Goal: Task Accomplishment & Management: Manage account settings

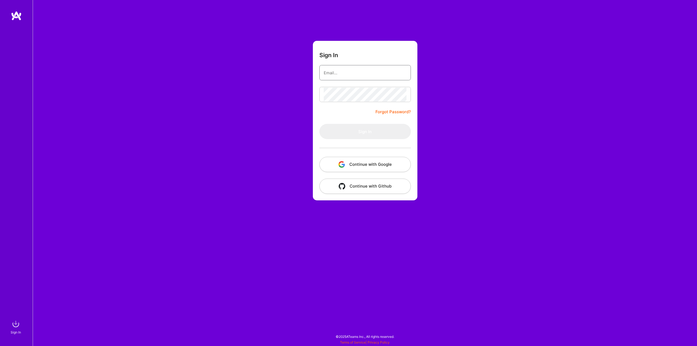
type input "[EMAIL_ADDRESS][DOMAIN_NAME]"
click at [285, 89] on div "Sign In [EMAIL_ADDRESS][DOMAIN_NAME] Forgot Password? Sign In Continue with Goo…" at bounding box center [365, 173] width 664 height 346
click at [357, 127] on button "Sign In" at bounding box center [364, 131] width 91 height 15
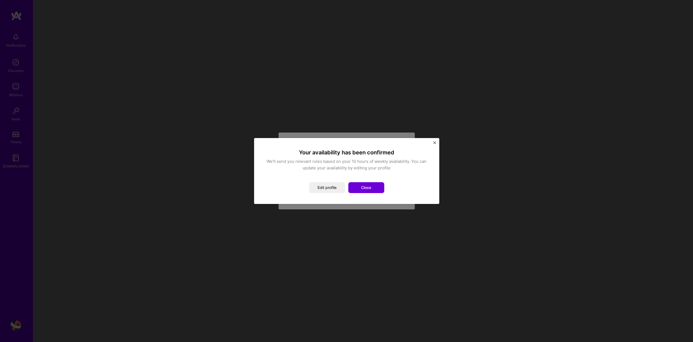
click at [315, 177] on div "Your availability has been confirmed We’ll send you relevant roles based on you…" at bounding box center [346, 171] width 163 height 44
click at [371, 188] on button "Close" at bounding box center [366, 187] width 36 height 11
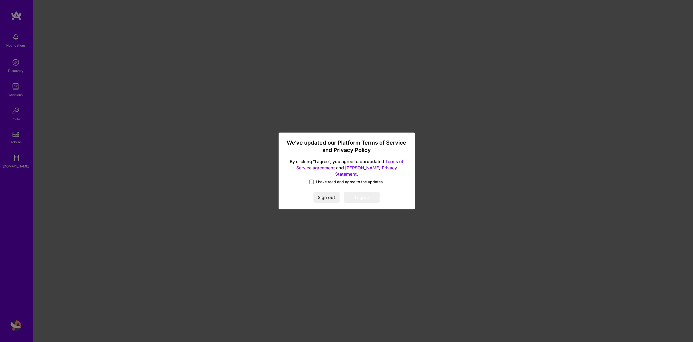
click at [323, 182] on div "I have read and agree to the updates." at bounding box center [346, 182] width 123 height 6
click at [322, 181] on span "I have read and agree to the updates." at bounding box center [350, 181] width 68 height 5
click at [0, 0] on input "I have read and agree to the updates." at bounding box center [0, 0] width 0 height 0
click at [365, 195] on button "I agree" at bounding box center [362, 197] width 36 height 11
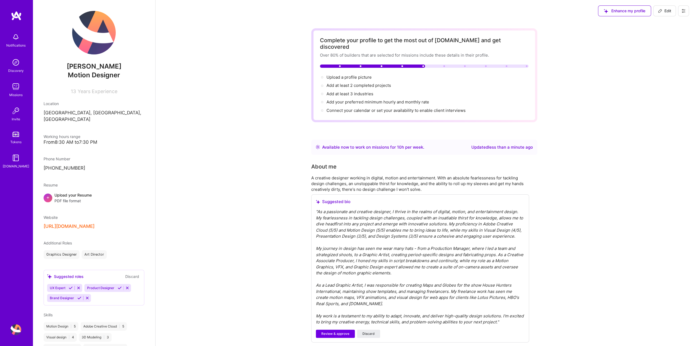
click at [47, 194] on span "+" at bounding box center [47, 197] width 3 height 6
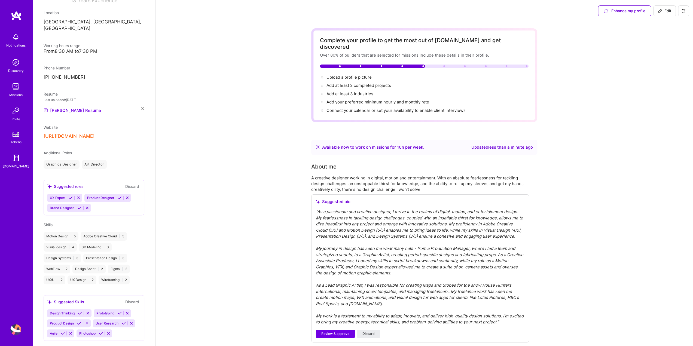
scroll to position [96, 0]
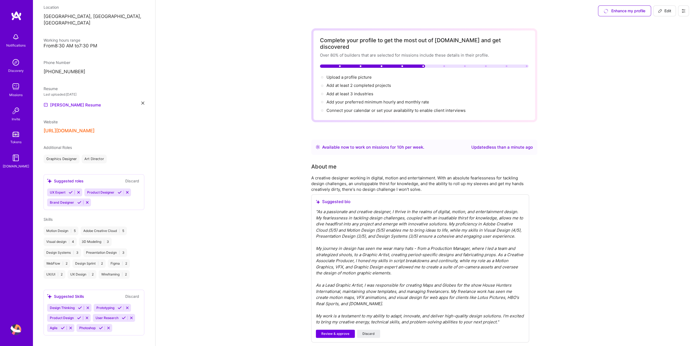
click at [16, 40] on img at bounding box center [15, 37] width 11 height 11
click at [19, 77] on div "Notifications Discovery Missions Invite Tokens [DOMAIN_NAME]" at bounding box center [16, 99] width 33 height 139
click at [18, 62] on img at bounding box center [15, 62] width 11 height 11
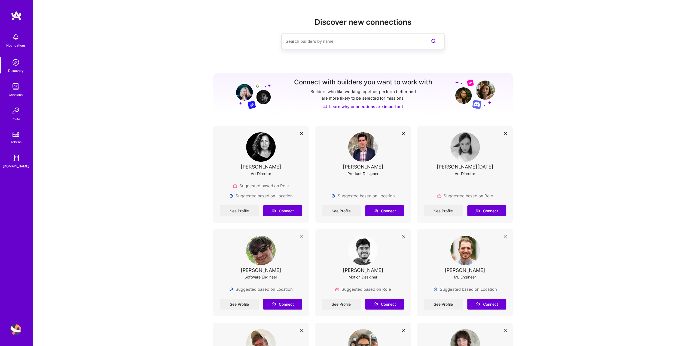
click at [365, 249] on img at bounding box center [362, 250] width 29 height 29
click at [350, 307] on link "See Profile" at bounding box center [341, 304] width 39 height 11
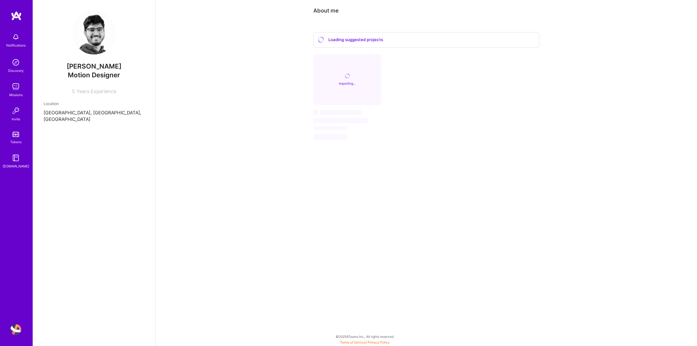
click at [267, 48] on div "About me Loading suggested projects Importing... ‌ ‌ ‌ ‌ ‌" at bounding box center [426, 82] width 542 height 164
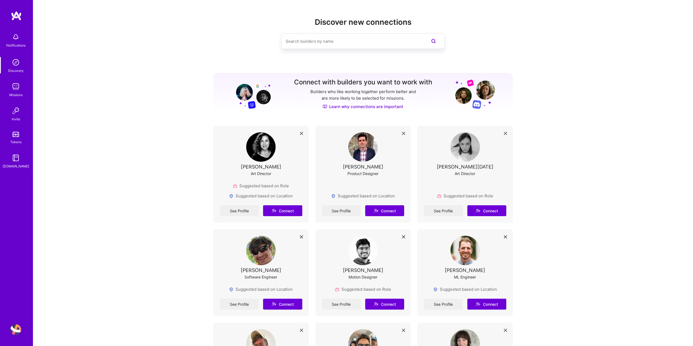
scroll to position [136, 0]
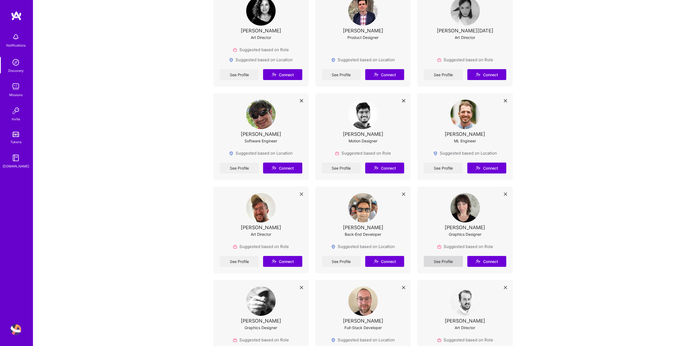
click at [448, 262] on link "See Profile" at bounding box center [443, 261] width 39 height 11
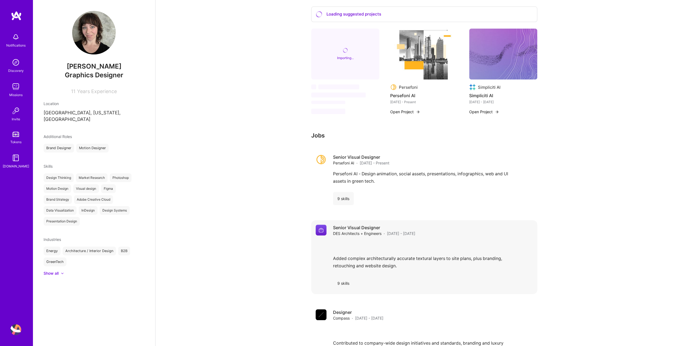
scroll to position [48, 0]
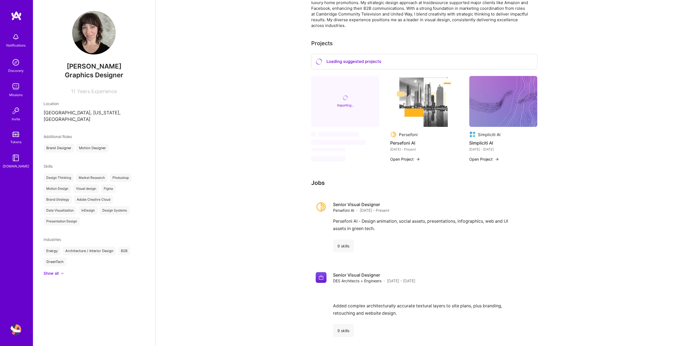
click at [419, 106] on img at bounding box center [424, 101] width 68 height 51
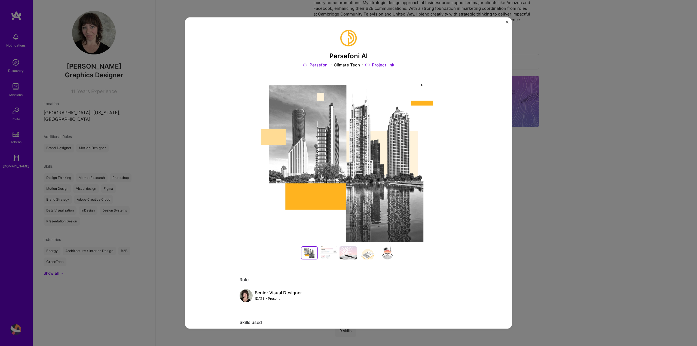
click at [333, 257] on div at bounding box center [328, 252] width 17 height 13
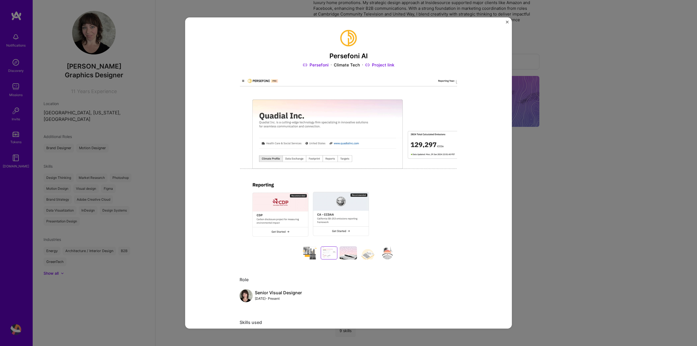
click at [328, 252] on div at bounding box center [329, 253] width 14 height 11
click at [349, 254] on div at bounding box center [348, 252] width 17 height 13
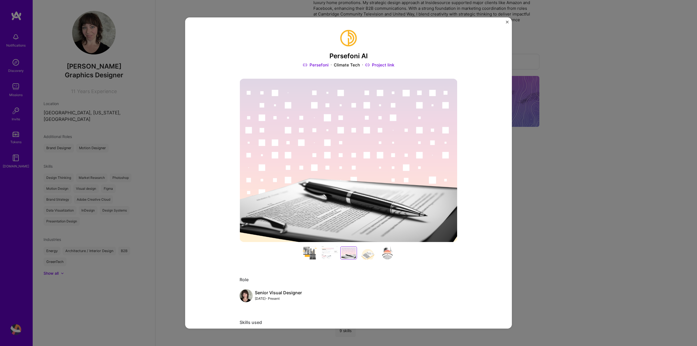
click at [353, 255] on div at bounding box center [348, 253] width 14 height 11
click at [371, 256] on div at bounding box center [367, 252] width 17 height 13
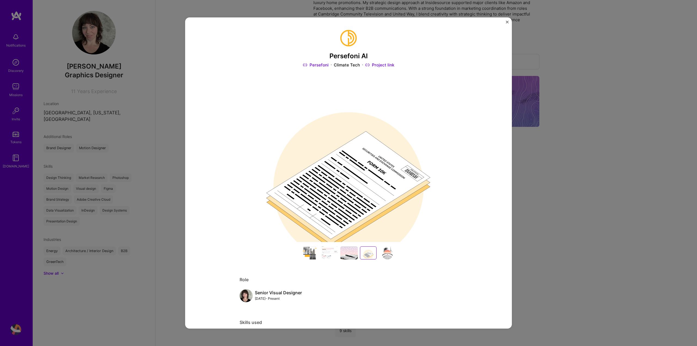
click at [371, 256] on div at bounding box center [368, 253] width 14 height 11
click at [382, 258] on div at bounding box center [387, 252] width 17 height 13
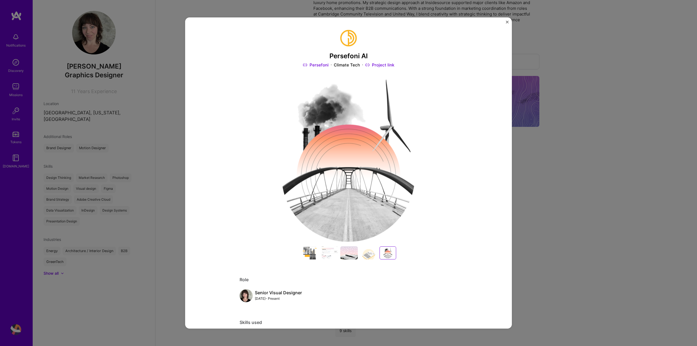
click at [382, 255] on div at bounding box center [388, 253] width 14 height 11
click at [541, 234] on div "Persefoni AI Persefoni Climate Tech Project link Role Senior Visual Designer [D…" at bounding box center [348, 173] width 697 height 346
click at [508, 22] on img "Close" at bounding box center [507, 22] width 3 height 3
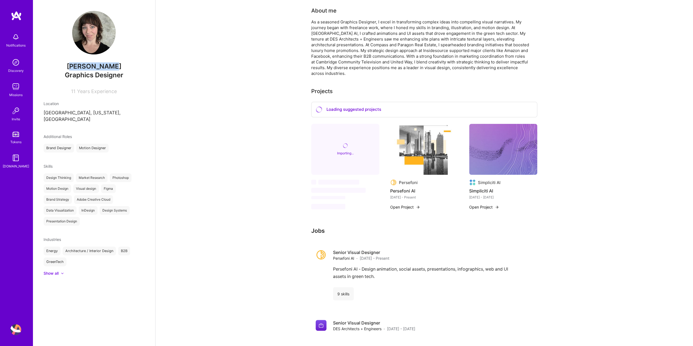
drag, startPoint x: 136, startPoint y: 66, endPoint x: 78, endPoint y: 70, distance: 57.6
click at [78, 70] on span "[PERSON_NAME]" at bounding box center [94, 66] width 101 height 8
click at [114, 90] on span "Years Experience" at bounding box center [97, 91] width 40 height 6
click at [54, 271] on div "Show all" at bounding box center [51, 273] width 15 height 5
click at [18, 68] on div "Discovery" at bounding box center [16, 71] width 16 height 6
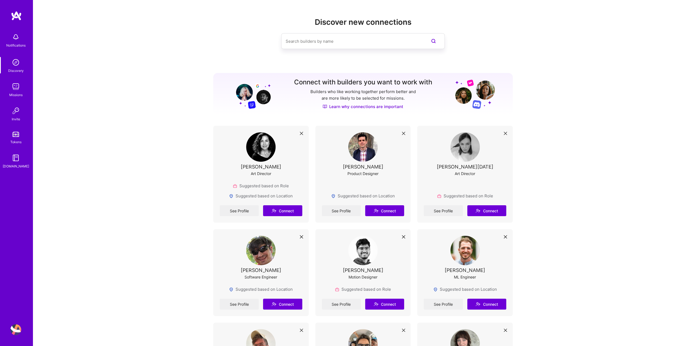
click at [8, 85] on link "Missions" at bounding box center [16, 89] width 34 height 17
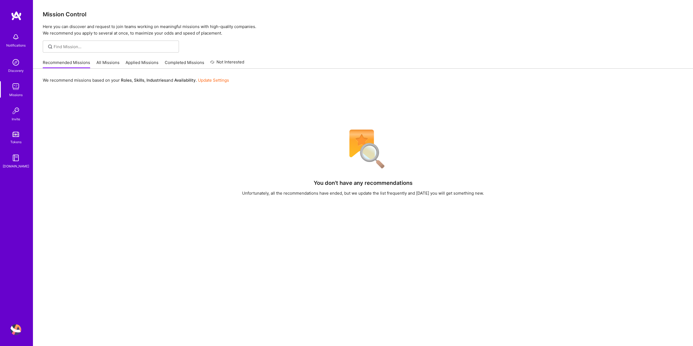
click at [108, 64] on link "All Missions" at bounding box center [107, 64] width 23 height 9
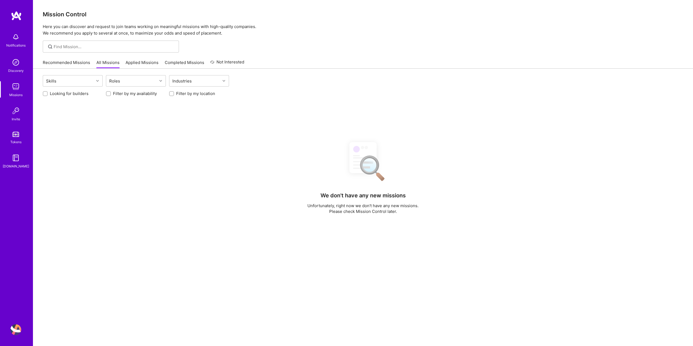
click at [143, 64] on link "Applied Missions" at bounding box center [142, 64] width 33 height 9
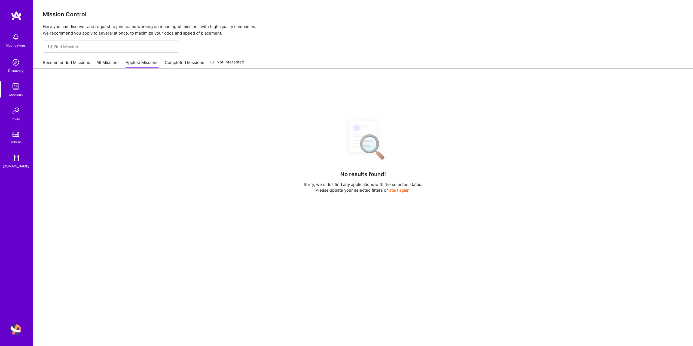
click at [19, 40] on img at bounding box center [15, 37] width 11 height 11
click at [16, 160] on img at bounding box center [15, 157] width 11 height 11
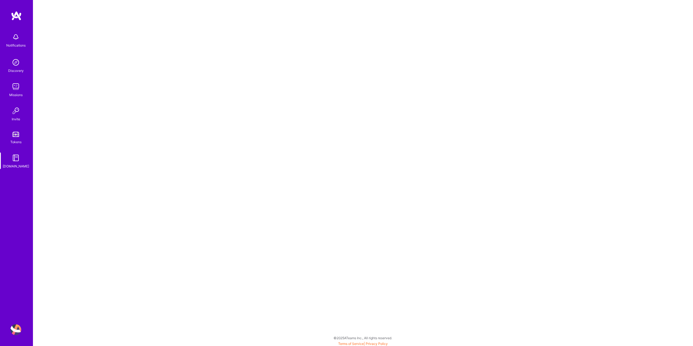
click at [19, 63] on img at bounding box center [15, 62] width 11 height 11
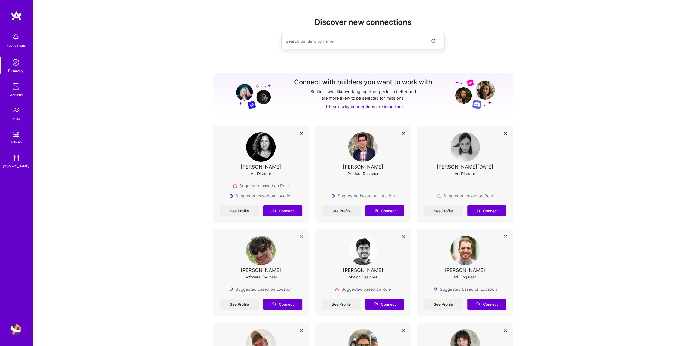
click at [11, 37] on img at bounding box center [15, 37] width 11 height 11
click at [20, 16] on img at bounding box center [16, 16] width 11 height 10
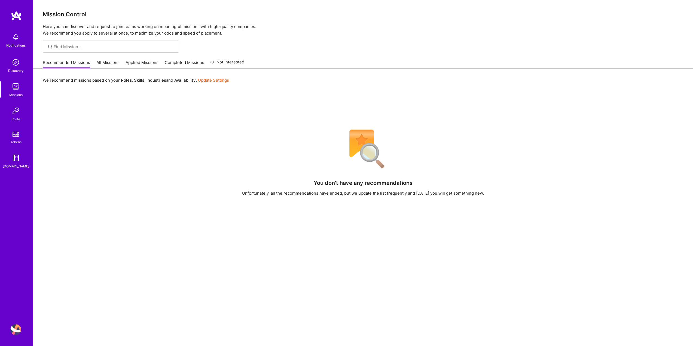
click at [207, 78] on link "Update Settings" at bounding box center [213, 80] width 31 height 5
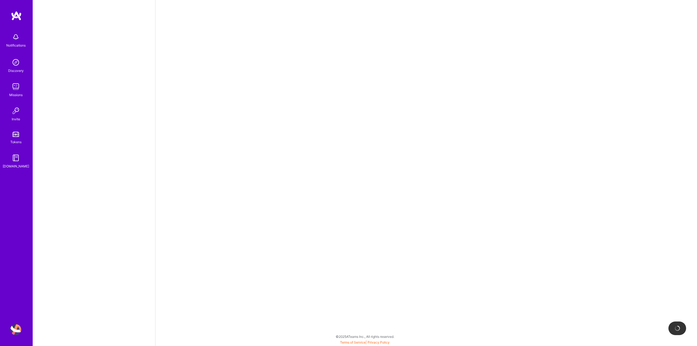
select select "US"
select select "Right Now"
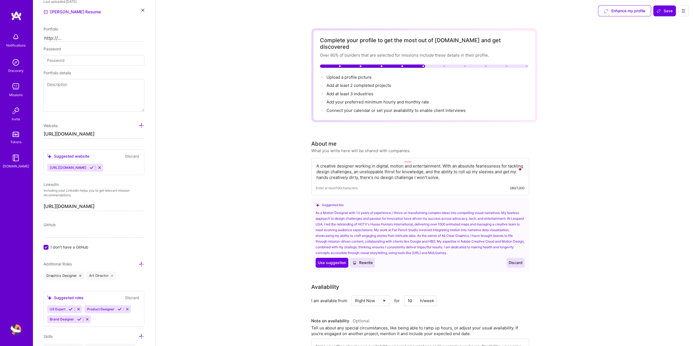
scroll to position [109, 0]
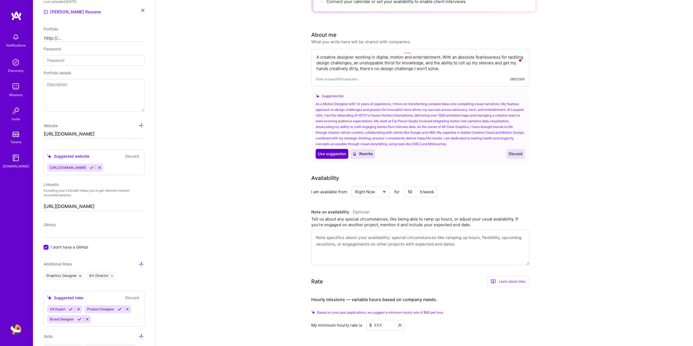
click at [342, 151] on span "Use suggestion" at bounding box center [332, 153] width 28 height 5
type textarea "As a Motion Designer with 13 years of experience, I thrive on transforming comp…"
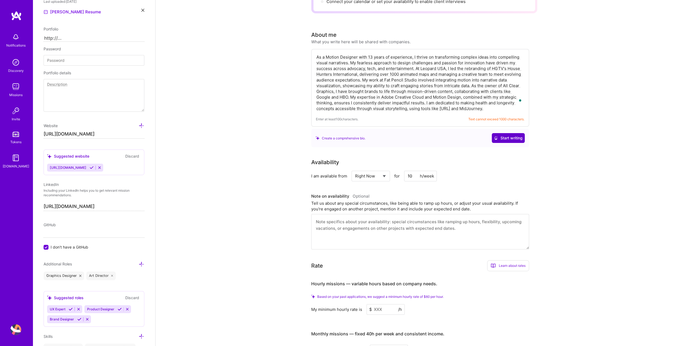
click at [510, 135] on span "Start writing" at bounding box center [508, 137] width 29 height 5
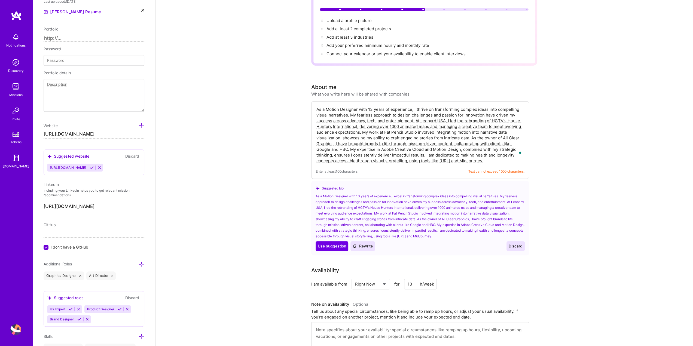
scroll to position [54, 0]
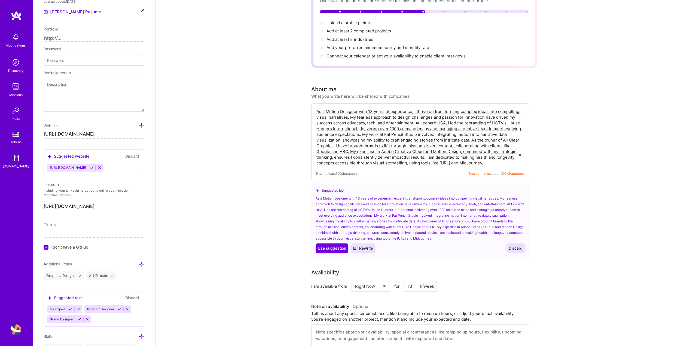
click at [482, 164] on div "Enter at least 100 characters. Text cannot exceed 1000 characters." at bounding box center [420, 142] width 218 height 78
click at [490, 154] on textarea "To enrich screen reader interactions, please activate Accessibility in Grammarl…" at bounding box center [420, 137] width 209 height 58
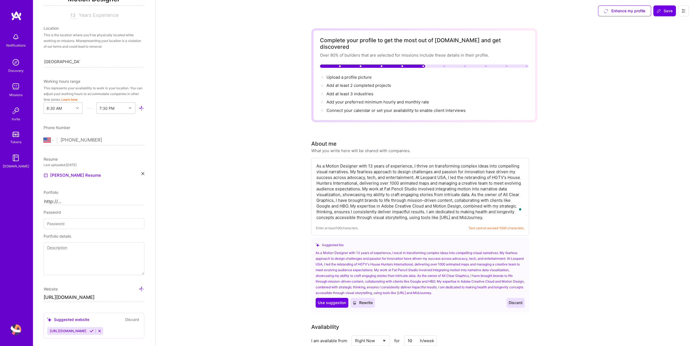
scroll to position [0, 0]
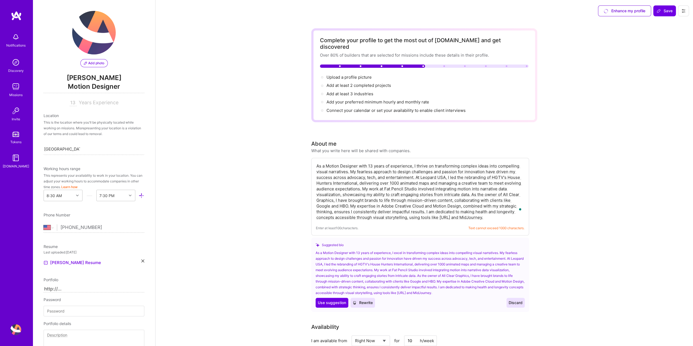
click at [101, 60] on button "Add photo" at bounding box center [94, 63] width 28 height 8
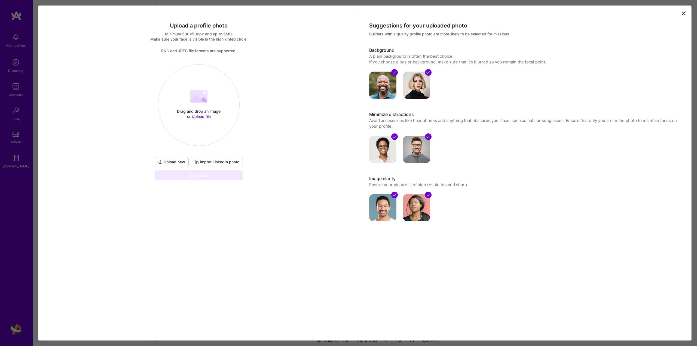
click at [171, 161] on span "Upload new" at bounding box center [171, 161] width 27 height 5
click at [194, 73] on button "Done" at bounding box center [186, 74] width 15 height 10
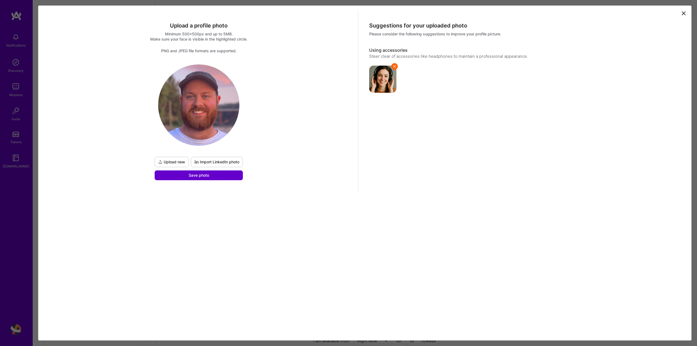
click at [206, 175] on span "Save photo" at bounding box center [199, 175] width 20 height 5
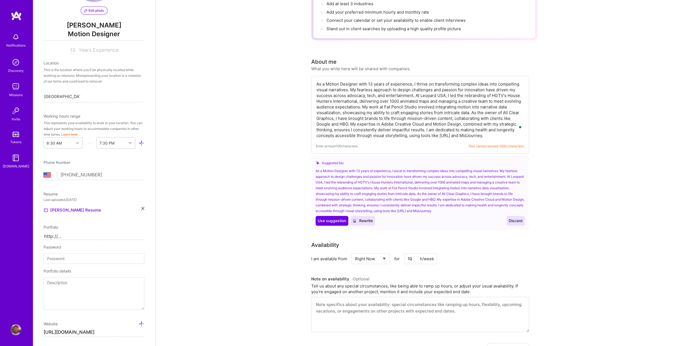
scroll to position [27, 0]
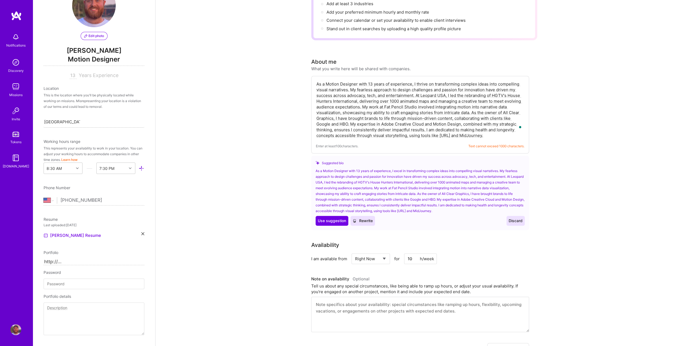
click at [63, 121] on input "[GEOGRAPHIC_DATA], [GEOGRAPHIC_DATA], [GEOGRAPHIC_DATA]" at bounding box center [62, 122] width 36 height 6
type input "[GEOGRAPHIC_DATA]"
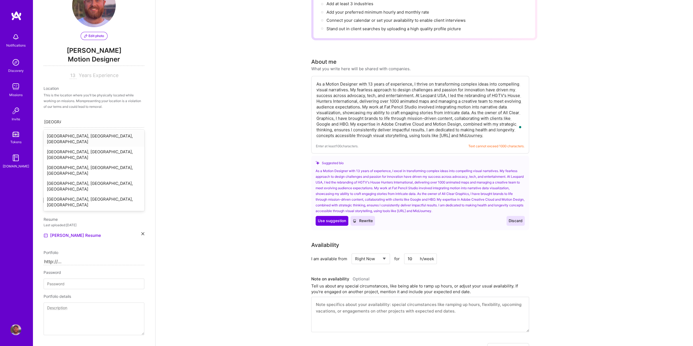
click at [73, 136] on div "[GEOGRAPHIC_DATA], [GEOGRAPHIC_DATA], [GEOGRAPHIC_DATA]" at bounding box center [94, 139] width 101 height 16
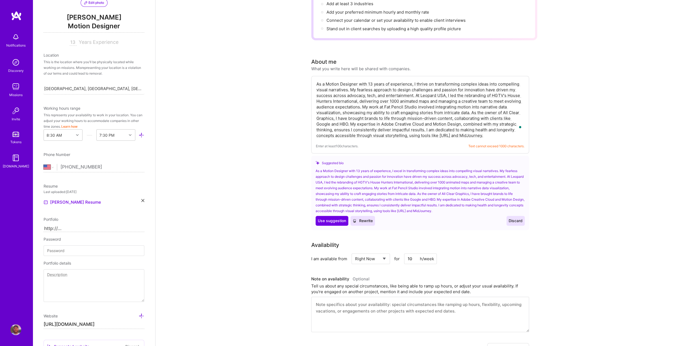
scroll to position [109, 0]
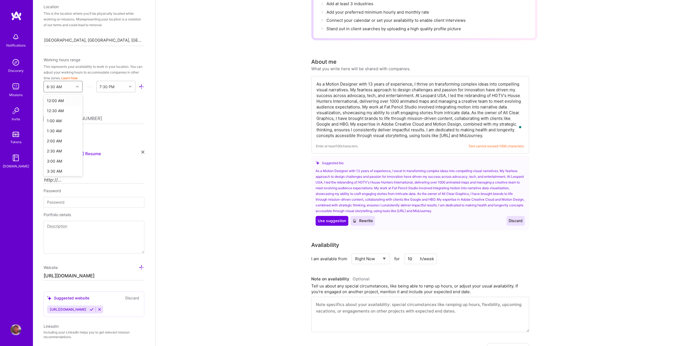
click at [69, 88] on div "8:30 AM" at bounding box center [59, 86] width 30 height 11
click at [65, 102] on div "9:30 AM" at bounding box center [63, 101] width 39 height 10
click at [121, 86] on div "End Time" at bounding box center [112, 86] width 30 height 11
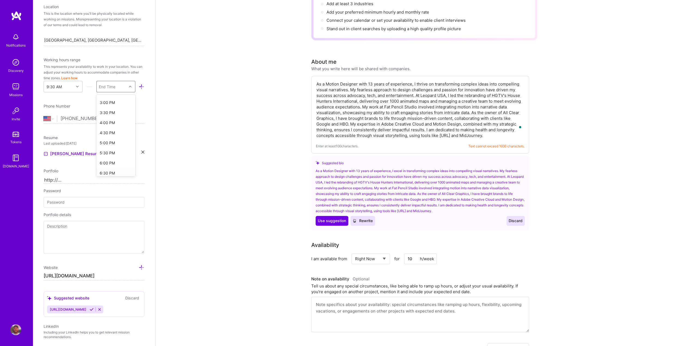
click at [112, 172] on div "6:30 PM" at bounding box center [115, 173] width 39 height 10
click at [113, 110] on div "Phone Number [GEOGRAPHIC_DATA] [GEOGRAPHIC_DATA] [GEOGRAPHIC_DATA] [GEOGRAPHIC_…" at bounding box center [94, 113] width 101 height 21
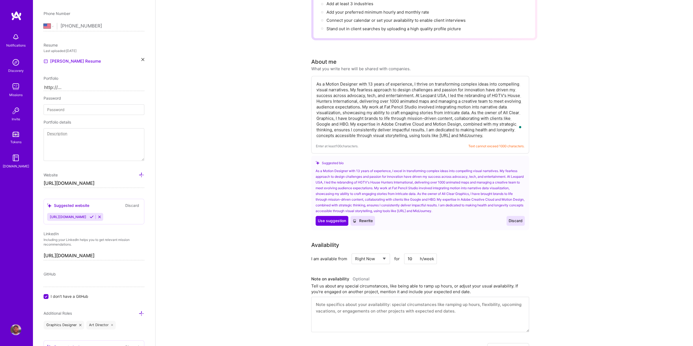
scroll to position [218, 0]
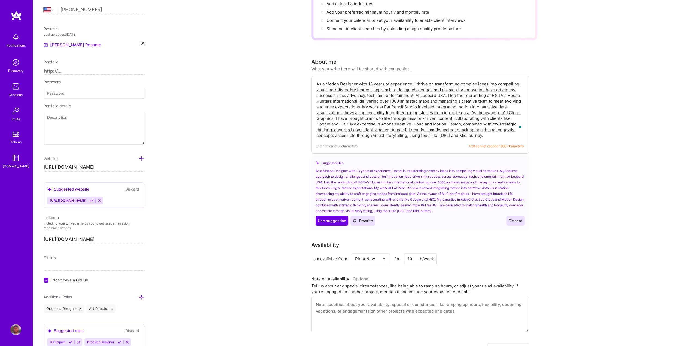
click at [104, 70] on input at bounding box center [94, 71] width 101 height 7
type input "[URL][DOMAIN_NAME]"
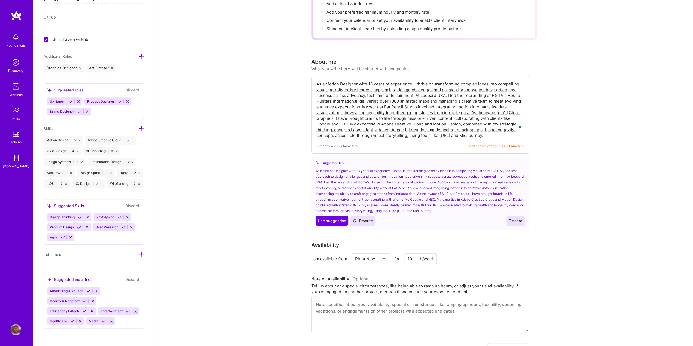
scroll to position [476, 0]
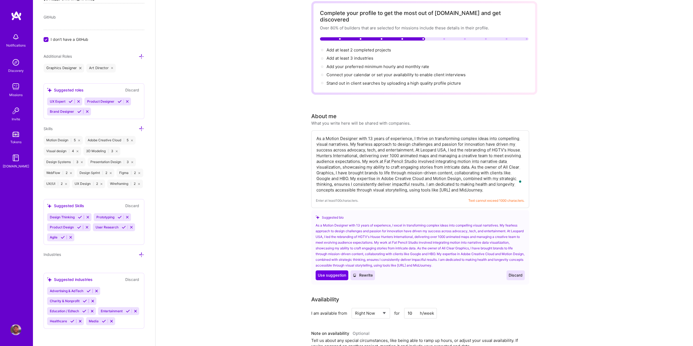
click at [492, 181] on textarea "To enrich screen reader interactions, please activate Accessibility in Grammarl…" at bounding box center [420, 164] width 209 height 58
drag, startPoint x: 492, startPoint y: 181, endPoint x: 315, endPoint y: 127, distance: 185.5
click at [315, 130] on div "Enter at least 100 characters. Text cannot exceed 1000 characters." at bounding box center [420, 169] width 218 height 78
drag, startPoint x: 378, startPoint y: 158, endPoint x: 365, endPoint y: 163, distance: 14.0
click at [365, 163] on textarea "To enrich screen reader interactions, please activate Accessibility in Grammarl…" at bounding box center [420, 164] width 209 height 58
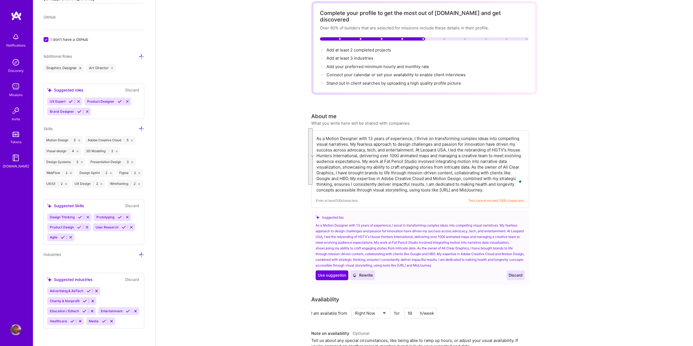
click at [429, 177] on textarea "To enrich screen reader interactions, please activate Accessibility in Grammarl…" at bounding box center [420, 164] width 209 height 58
drag, startPoint x: 500, startPoint y: 184, endPoint x: 283, endPoint y: 118, distance: 226.7
click at [365, 273] on span "Rewrite" at bounding box center [363, 275] width 20 height 5
click at [353, 170] on textarea "To enrich screen reader interactions, please activate Accessibility in Grammarl…" at bounding box center [420, 164] width 209 height 58
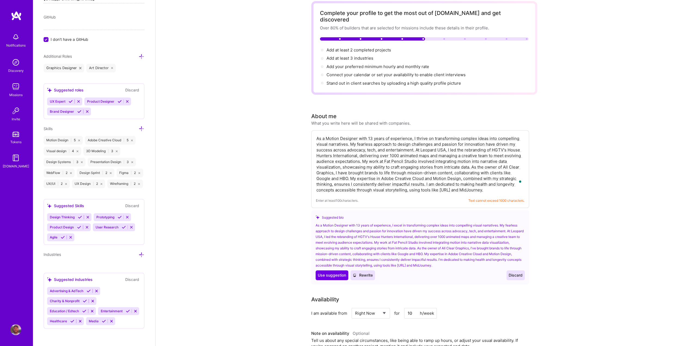
drag, startPoint x: 432, startPoint y: 171, endPoint x: 445, endPoint y: 171, distance: 13.1
click at [445, 171] on textarea "To enrich screen reader interactions, please activate Accessibility in Grammarl…" at bounding box center [420, 164] width 209 height 58
click at [451, 174] on textarea "As a Motion Designer with 13 years of experience, I thrive on transforming comp…" at bounding box center [420, 164] width 209 height 58
click at [433, 174] on textarea "As a Motion Designer with 13 years of experience, I thrive on transforming comp…" at bounding box center [420, 164] width 209 height 58
click at [387, 187] on div "As a Motion Designer with 13 years of experience, I thrive on transforming comp…" at bounding box center [420, 169] width 218 height 78
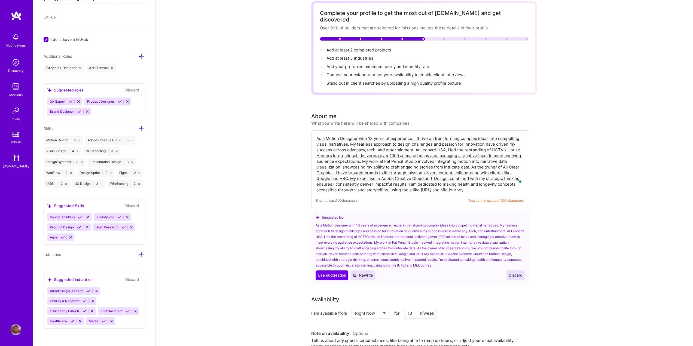
click at [478, 182] on textarea "As a Motion Designer with 13 years of experience, I thrive on transforming comp…" at bounding box center [420, 164] width 209 height 58
click at [477, 179] on textarea "As a Motion Designer with 13 years of experience, I thrive on transforming comp…" at bounding box center [420, 164] width 209 height 58
drag, startPoint x: 406, startPoint y: 177, endPoint x: 350, endPoint y: 173, distance: 56.3
click at [350, 173] on textarea "As a Motion Designer with 13 years of experience, I thrive on transforming comp…" at bounding box center [420, 164] width 209 height 58
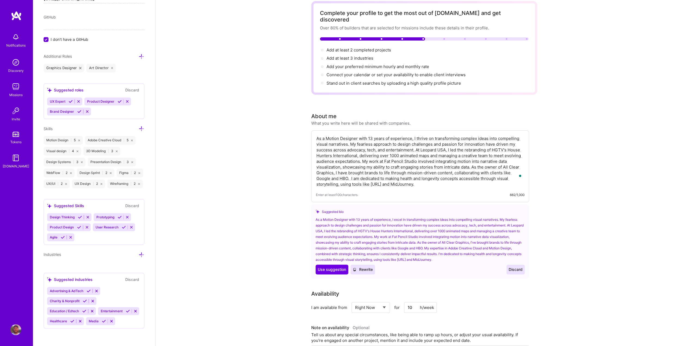
click at [441, 178] on textarea "As a Motion Designer with 13 years of experience, I thrive on transforming comp…" at bounding box center [420, 161] width 209 height 53
click at [350, 172] on textarea "As a Motion Designer with 13 years of experience, I thrive on transforming comp…" at bounding box center [420, 161] width 209 height 53
click at [452, 178] on textarea "As a Motion Designer with 13 years of experience, I thrive on transforming comp…" at bounding box center [420, 161] width 209 height 53
drag, startPoint x: 436, startPoint y: 177, endPoint x: 337, endPoint y: 178, distance: 98.6
click at [337, 178] on textarea "As a Motion Designer with 13 years of experience, I thrive on transforming comp…" at bounding box center [420, 161] width 209 height 53
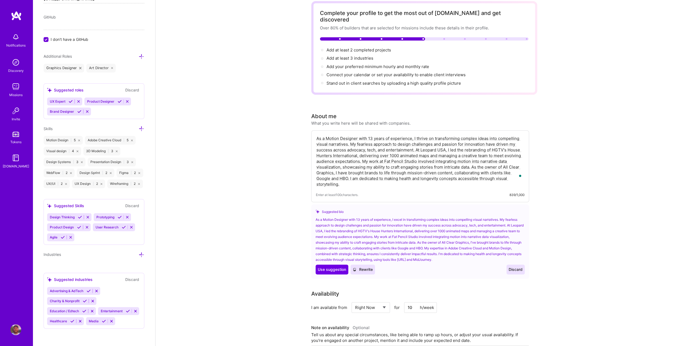
click at [376, 182] on div "As a Motion Designer with 13 years of experience, I thrive on transforming comp…" at bounding box center [420, 166] width 218 height 72
click at [350, 171] on textarea "As a Motion Designer with 13 years of experience, I thrive on transforming comp…" at bounding box center [420, 161] width 209 height 53
click at [458, 192] on div "Enter at least 100 characters. 890/1,000" at bounding box center [420, 195] width 209 height 6
click at [438, 181] on div "As a Motion Designer with 13 years of experience, I thrive on transforming comp…" at bounding box center [420, 166] width 218 height 72
click at [435, 172] on textarea "As a Motion Designer with 13 years of experience, I thrive on transforming comp…" at bounding box center [420, 161] width 209 height 53
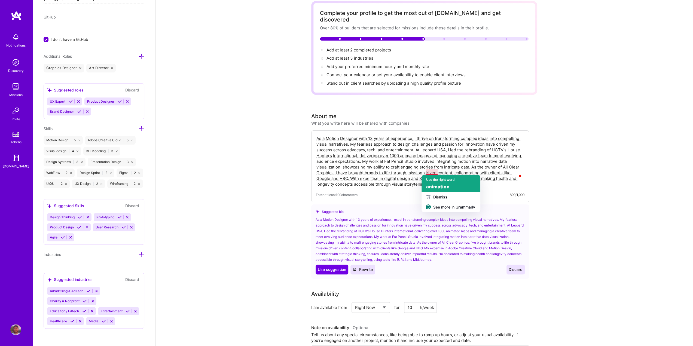
click at [436, 182] on div "Use the right word animation" at bounding box center [450, 183] width 59 height 17
click at [485, 192] on div "Enter at least 100 characters. 894/1,000" at bounding box center [420, 195] width 209 height 6
click at [453, 171] on textarea "As a Motion Designer with 13 years of experience, I thrive on transforming comp…" at bounding box center [420, 161] width 209 height 53
click at [447, 172] on textarea "As a Motion Designer with 13 years of experience, I thrive on transforming comp…" at bounding box center [420, 161] width 209 height 53
click at [467, 209] on div "Suggested bio" at bounding box center [420, 212] width 209 height 6
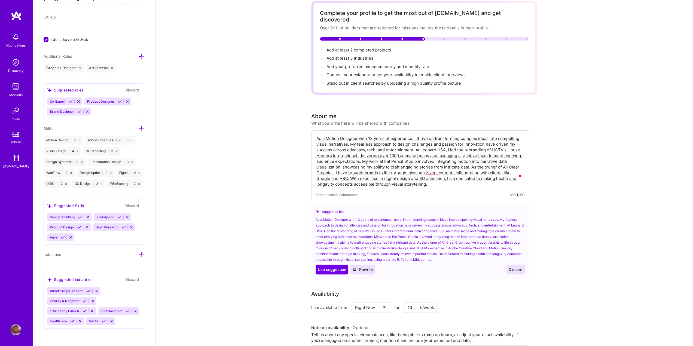
click at [400, 157] on textarea "As a Motion Designer with 13 years of experience, I thrive on transforming comp…" at bounding box center [420, 161] width 209 height 53
click at [375, 176] on textarea "As a Motion Designer with 13 years of experience, I thrive on transforming comp…" at bounding box center [420, 161] width 209 height 53
drag, startPoint x: 446, startPoint y: 171, endPoint x: 460, endPoint y: 176, distance: 14.3
click at [460, 176] on textarea "As a Motion Designer with 13 years of experience, I thrive on transforming comp…" at bounding box center [420, 161] width 209 height 53
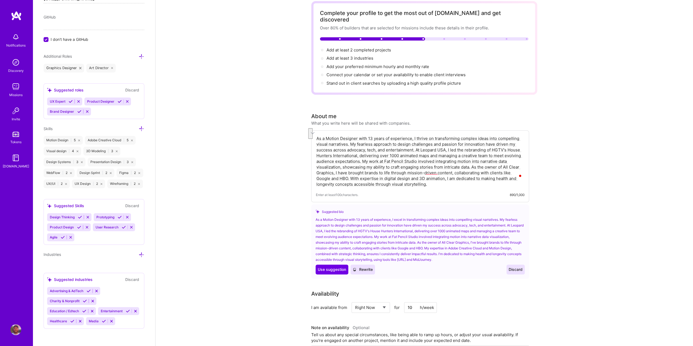
click at [460, 176] on textarea "As a Motion Designer with 13 years of experience, I thrive on transforming comp…" at bounding box center [420, 161] width 209 height 53
click at [452, 176] on textarea "As a Motion Designer with 13 years of experience, I thrive on transforming comp…" at bounding box center [420, 161] width 209 height 53
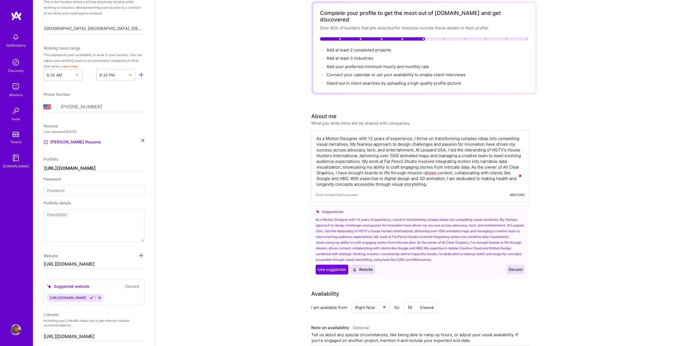
scroll to position [109, 0]
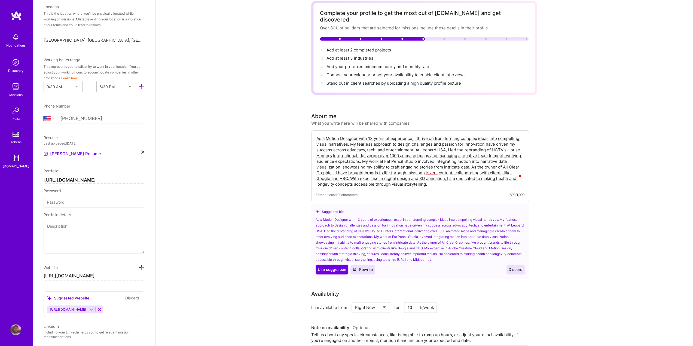
click at [141, 151] on icon at bounding box center [142, 152] width 3 height 3
click at [68, 151] on span "PDF file format" at bounding box center [72, 154] width 37 height 6
click at [386, 138] on textarea "As a Motion Designer with 13 years of experience, I thrive on transforming comp…" at bounding box center [420, 161] width 209 height 53
click at [510, 267] on span "Discard" at bounding box center [516, 269] width 14 height 5
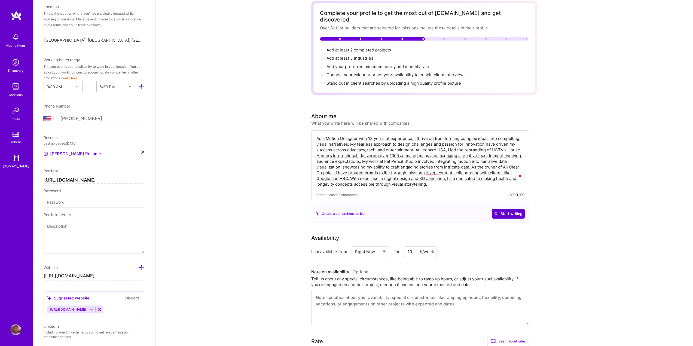
click at [495, 212] on icon at bounding box center [496, 214] width 4 height 4
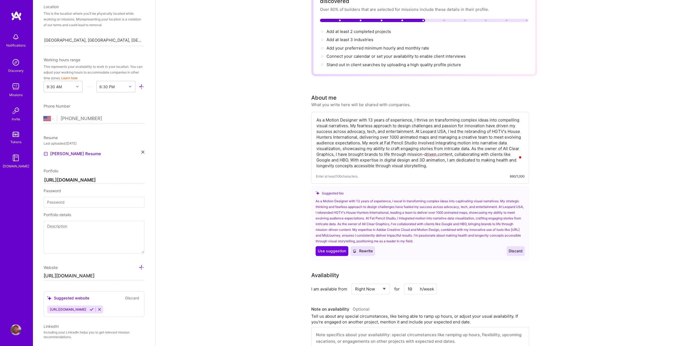
scroll to position [54, 0]
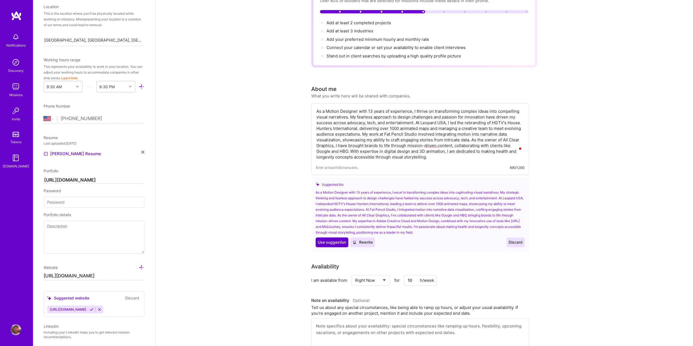
click at [326, 240] on span "Use suggestion" at bounding box center [332, 242] width 28 height 5
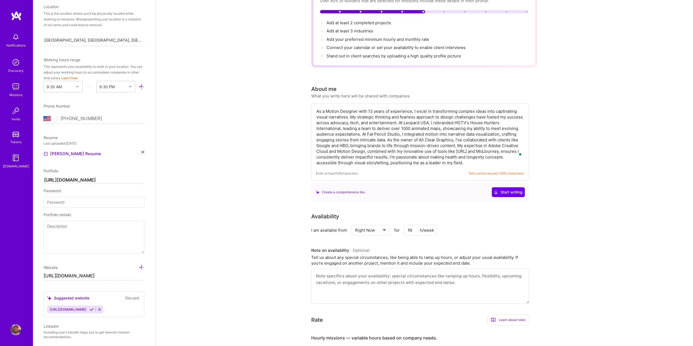
click at [460, 121] on textarea "As a Motion Designer with 13 years of experience, I excel in transforming compl…" at bounding box center [420, 137] width 209 height 58
drag, startPoint x: 436, startPoint y: 145, endPoint x: 504, endPoint y: 145, distance: 67.8
click at [504, 145] on textarea "As a Motion Designer with 13 years of experience, I excel in transforming compl…" at bounding box center [420, 137] width 209 height 58
click at [470, 161] on div "As a Motion Designer with 13 years of experience, I excel in transforming compl…" at bounding box center [420, 142] width 218 height 78
click at [482, 145] on textarea "As a Motion Designer with 13 years of experience, I excel in transforming compl…" at bounding box center [420, 137] width 209 height 58
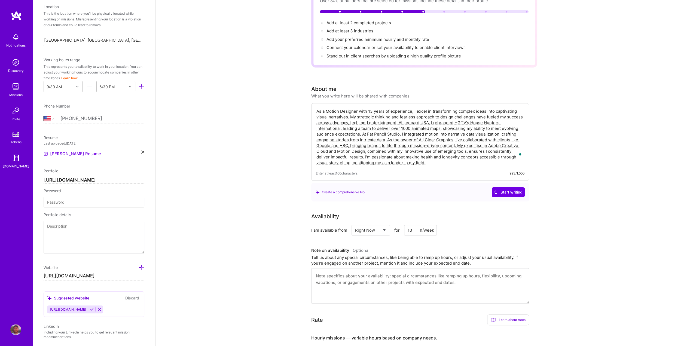
click at [484, 145] on textarea "As a Motion Designer with 13 years of experience, I excel in transforming compl…" at bounding box center [420, 137] width 209 height 58
drag, startPoint x: 460, startPoint y: 139, endPoint x: 457, endPoint y: 139, distance: 3.3
click at [457, 139] on textarea "As a Motion Designer with 13 years of experience, I excel in transforming compl…" at bounding box center [420, 137] width 209 height 58
type textarea "As a Motion Designer with 13 years of experience, I excel in transforming compl…"
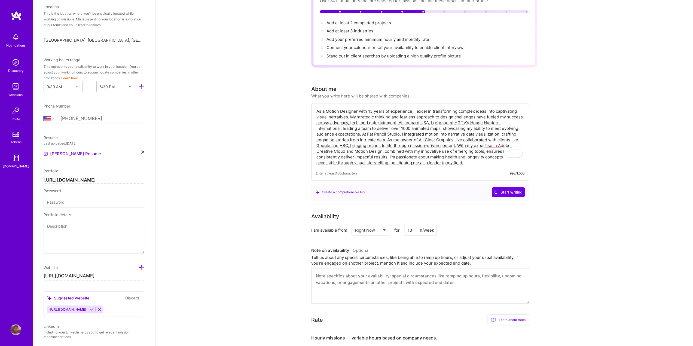
click at [402, 143] on textarea "As a Motion Designer with 13 years of experience, I excel in transforming compl…" at bounding box center [420, 137] width 209 height 58
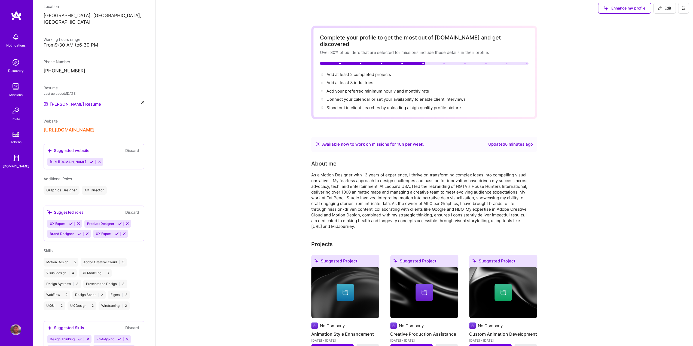
scroll to position [0, 0]
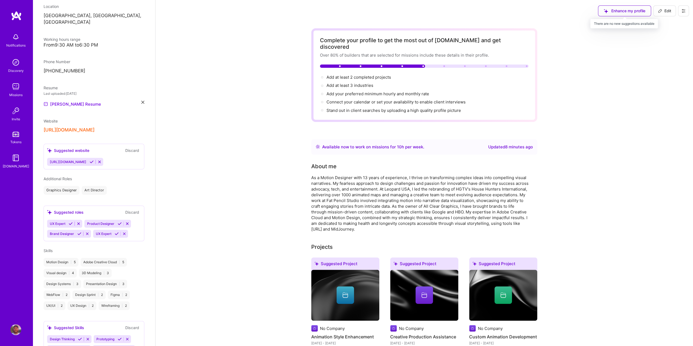
click at [639, 10] on div "Enhance my profile" at bounding box center [624, 10] width 53 height 11
click at [607, 10] on div "Enhance my profile" at bounding box center [624, 10] width 53 height 11
click at [660, 13] on span "Edit" at bounding box center [664, 10] width 13 height 5
select select "US"
select select "Right Now"
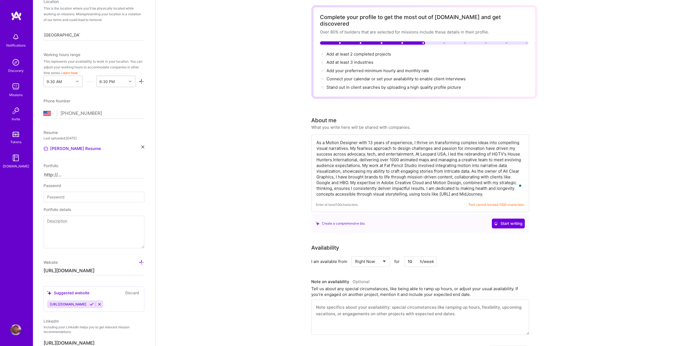
scroll to position [54, 0]
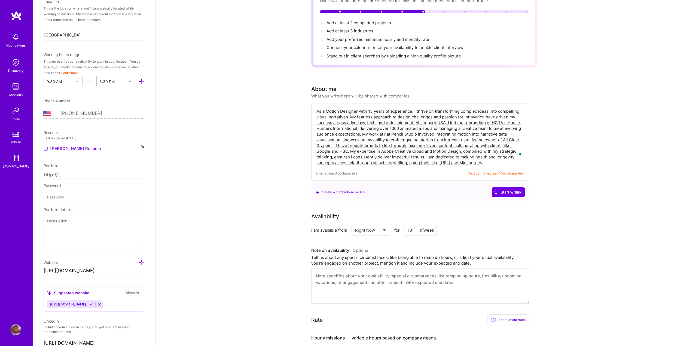
click at [446, 140] on textarea "To enrich screen reader interactions, please activate Accessibility in Grammarl…" at bounding box center [420, 137] width 209 height 58
click at [402, 160] on div "Enter at least 100 characters. Text cannot exceed 1000 characters." at bounding box center [420, 142] width 218 height 78
drag, startPoint x: 495, startPoint y: 156, endPoint x: 300, endPoint y: 96, distance: 204.7
click at [408, 170] on div "Enter at least 100 characters. Text cannot exceed 1000 characters." at bounding box center [420, 142] width 218 height 78
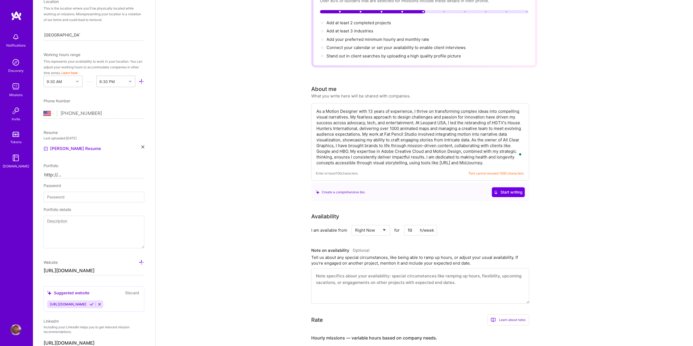
click at [489, 145] on textarea "To enrich screen reader interactions, please activate Accessibility in Grammarl…" at bounding box center [420, 137] width 209 height 58
click at [466, 153] on textarea "To enrich screen reader interactions, please activate Accessibility in Grammarl…" at bounding box center [420, 137] width 209 height 58
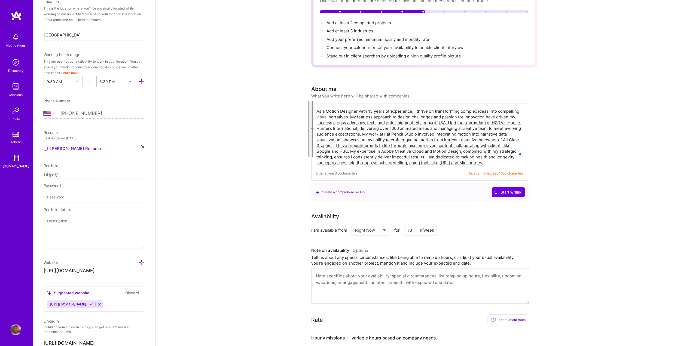
click at [466, 153] on textarea "To enrich screen reader interactions, please activate Accessibility in Grammarl…" at bounding box center [420, 137] width 209 height 58
click at [456, 145] on textarea "To enrich screen reader interactions, please activate Accessibility in Grammarl…" at bounding box center [420, 137] width 209 height 58
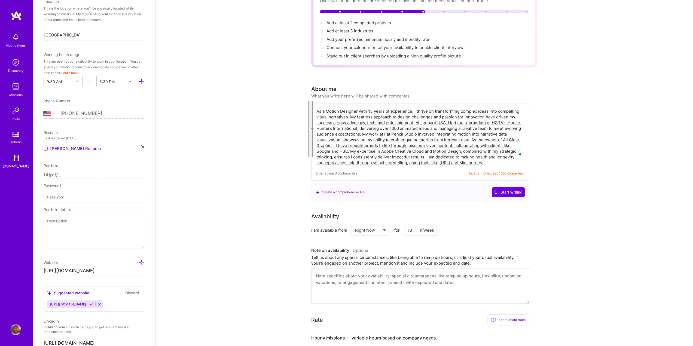
click at [456, 145] on textarea "To enrich screen reader interactions, please activate Accessibility in Grammarl…" at bounding box center [420, 137] width 209 height 58
drag, startPoint x: 456, startPoint y: 145, endPoint x: 413, endPoint y: 175, distance: 52.6
click at [413, 175] on div "Enter at least 100 characters. Text cannot exceed 1000 characters. Create a com…" at bounding box center [420, 152] width 218 height 98
click at [404, 149] on textarea "To enrich screen reader interactions, please activate Accessibility in Grammarl…" at bounding box center [420, 137] width 209 height 58
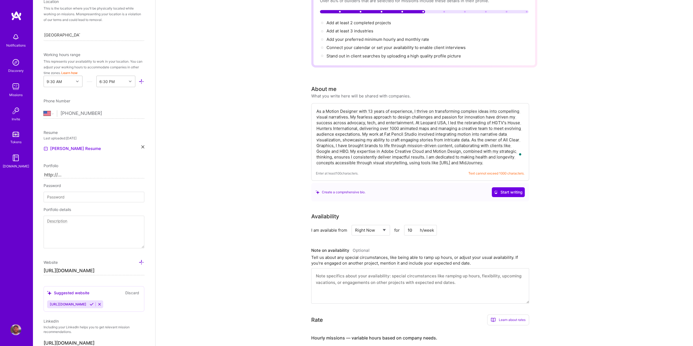
click at [404, 149] on textarea "To enrich screen reader interactions, please activate Accessibility in Grammarl…" at bounding box center [420, 137] width 209 height 58
click at [359, 189] on div "Create a comprehensive bio." at bounding box center [341, 192] width 50 height 6
click at [474, 141] on textarea "To enrich screen reader interactions, please activate Accessibility in Grammarl…" at bounding box center [420, 137] width 209 height 58
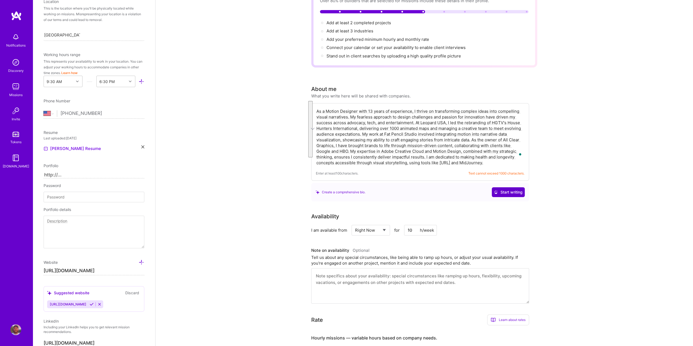
click at [520, 190] on span "Start writing" at bounding box center [508, 192] width 29 height 5
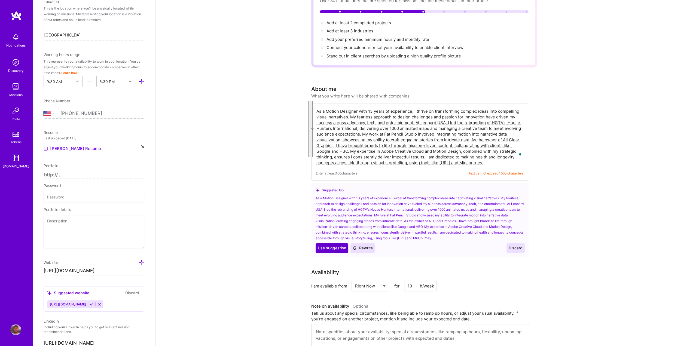
click at [340, 245] on span "Use suggestion" at bounding box center [332, 247] width 28 height 5
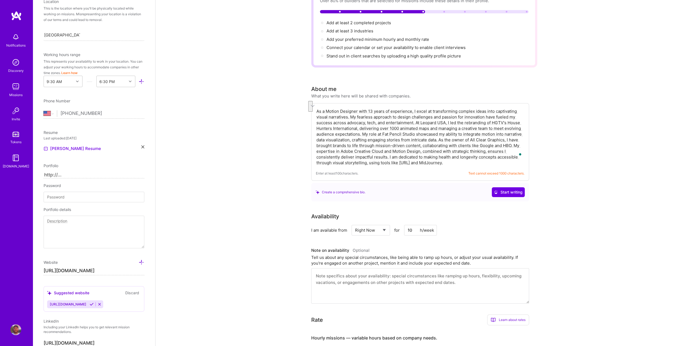
drag, startPoint x: 460, startPoint y: 158, endPoint x: 389, endPoint y: 150, distance: 71.4
click at [389, 150] on textarea "As a Motion Designer with 13 years of experience, I excel at transforming compl…" at bounding box center [420, 137] width 209 height 58
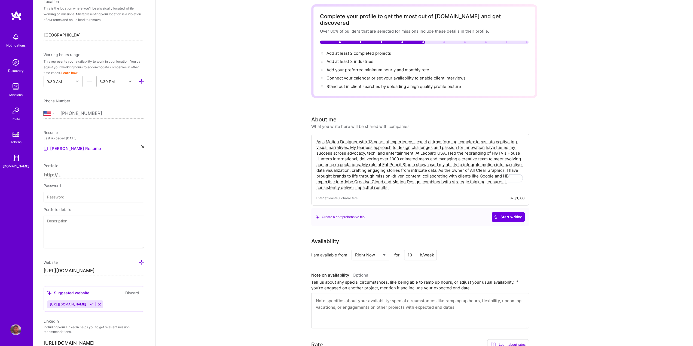
scroll to position [0, 0]
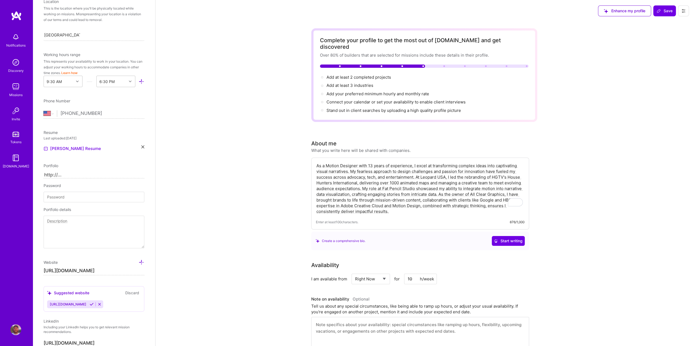
type textarea "As a Motion Designer with 13 years of experience, I excel at transforming compl…"
click at [659, 11] on icon at bounding box center [658, 11] width 4 height 4
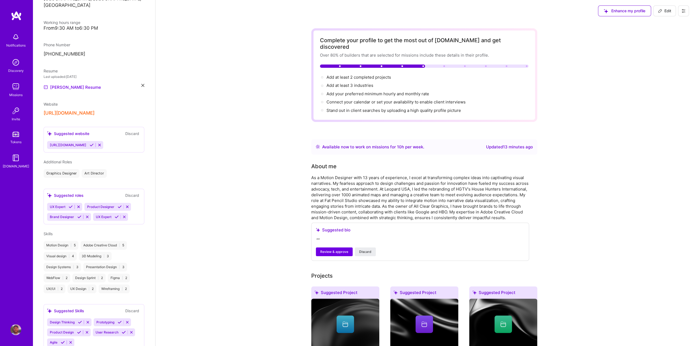
scroll to position [102, 0]
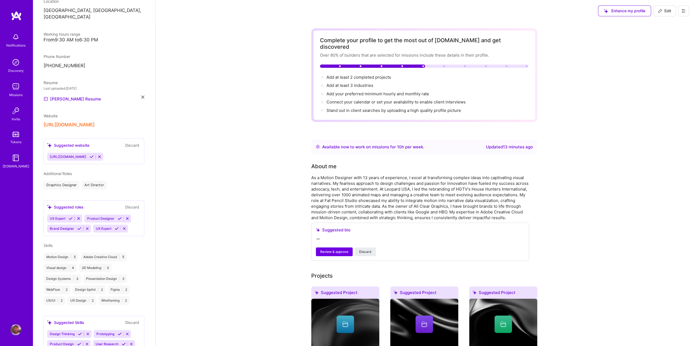
click at [665, 4] on div "Enhance my profile Edit" at bounding box center [643, 11] width 99 height 22
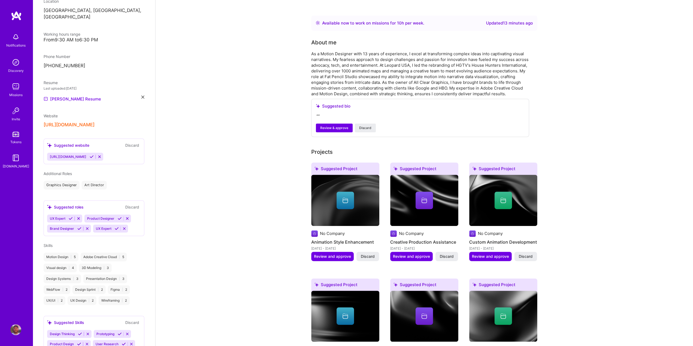
scroll to position [136, 0]
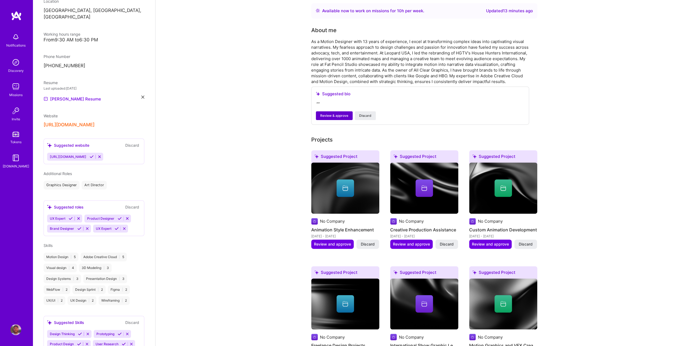
click at [328, 113] on span "Review & approve" at bounding box center [334, 115] width 28 height 5
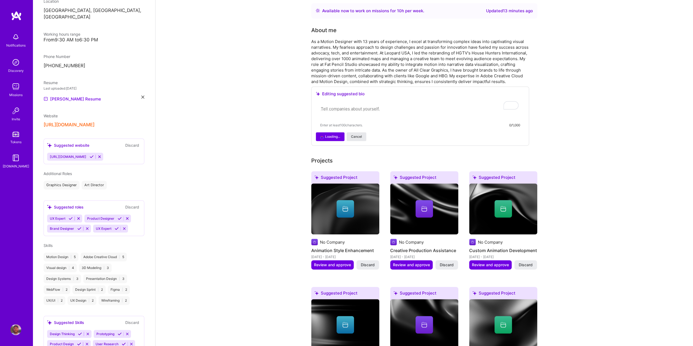
click at [355, 134] on span "Cancel" at bounding box center [356, 136] width 11 height 5
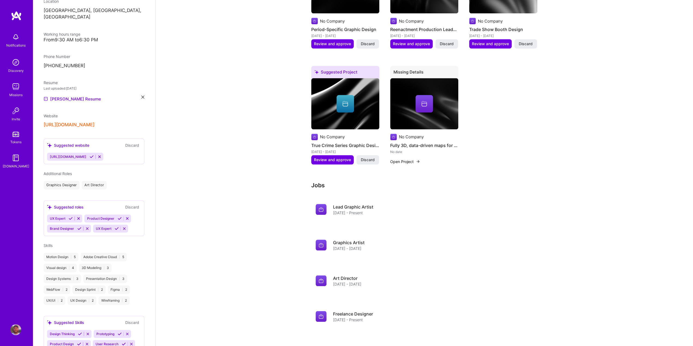
scroll to position [517, 0]
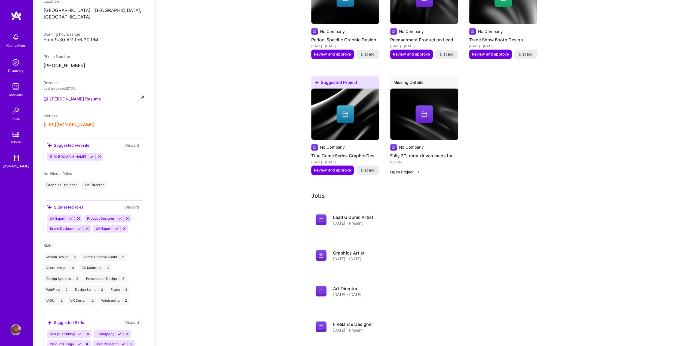
click at [407, 77] on div "Missing Details" at bounding box center [424, 83] width 68 height 14
click at [416, 105] on div at bounding box center [424, 113] width 17 height 17
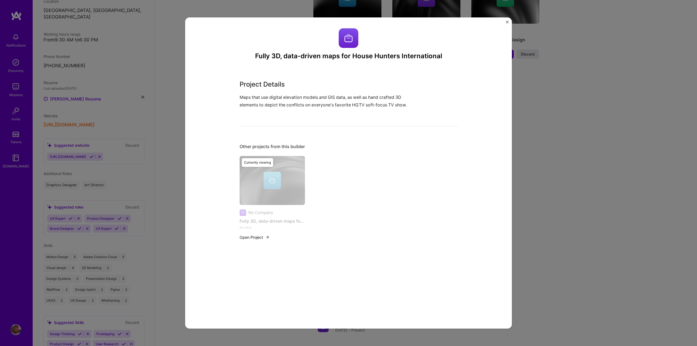
click at [274, 183] on div "Currently viewing" at bounding box center [272, 201] width 65 height 91
click at [253, 239] on button "Open Project" at bounding box center [255, 237] width 30 height 6
click at [254, 237] on button "Open Project" at bounding box center [255, 237] width 30 height 6
click at [246, 236] on button "Open Project" at bounding box center [255, 237] width 30 height 6
click at [294, 159] on div "Currently viewing" at bounding box center [272, 201] width 65 height 91
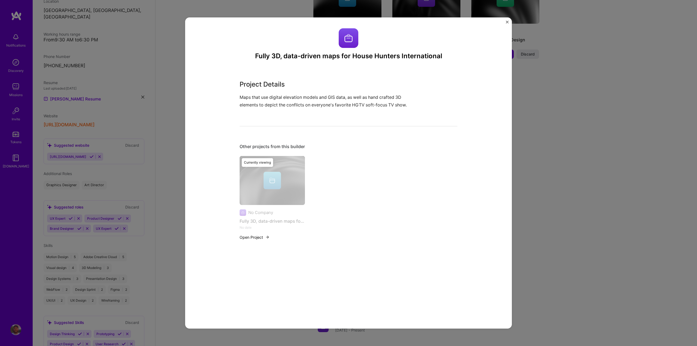
click at [508, 22] on img "Close" at bounding box center [507, 22] width 3 height 3
